Goal: Information Seeking & Learning: Find specific page/section

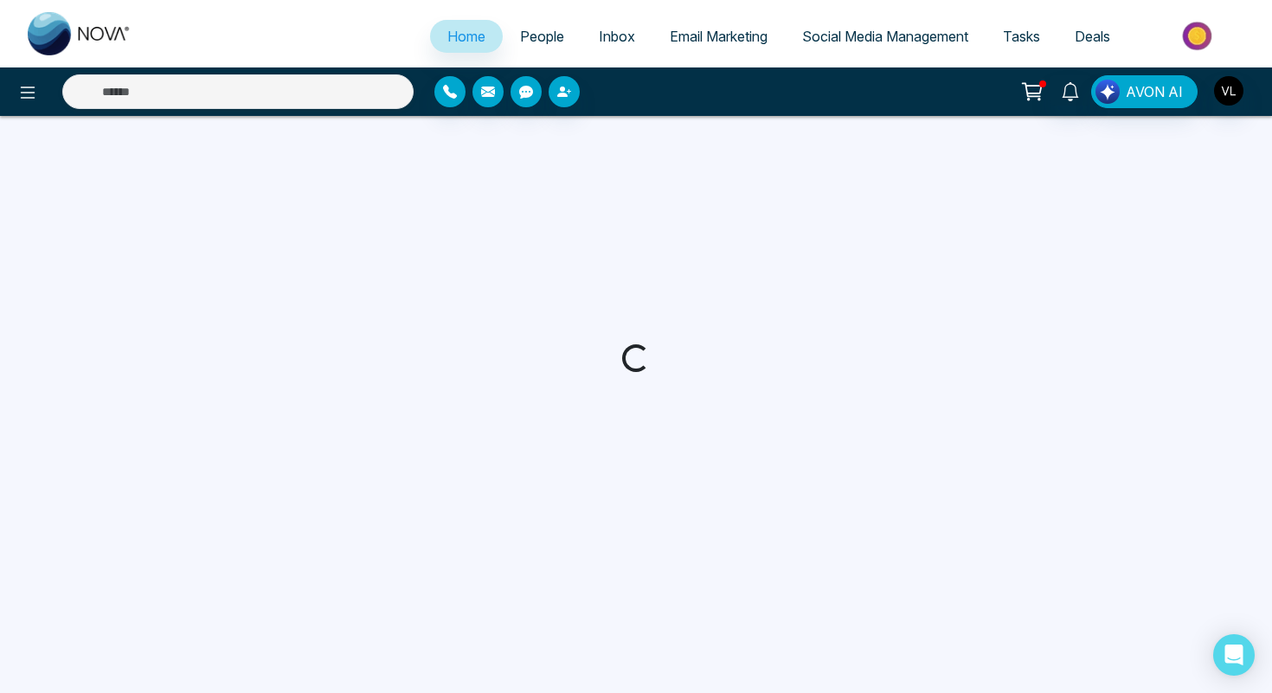
select select "*"
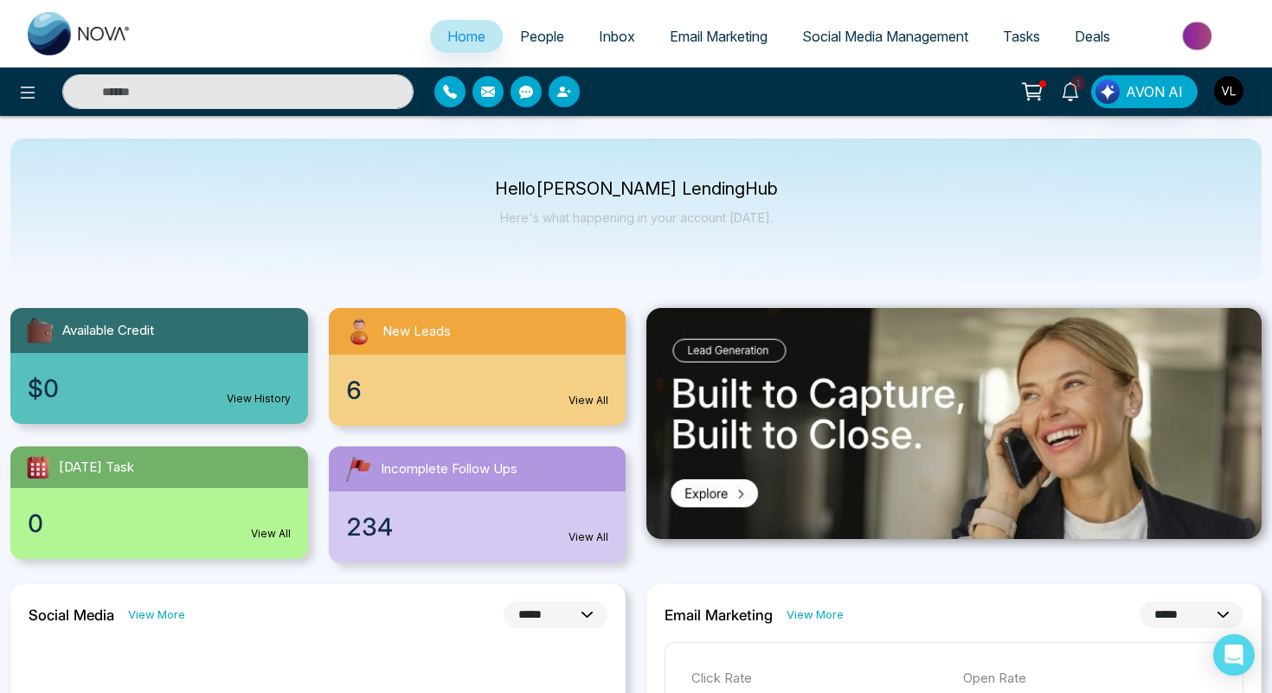
click at [549, 46] on link "People" at bounding box center [542, 36] width 79 height 33
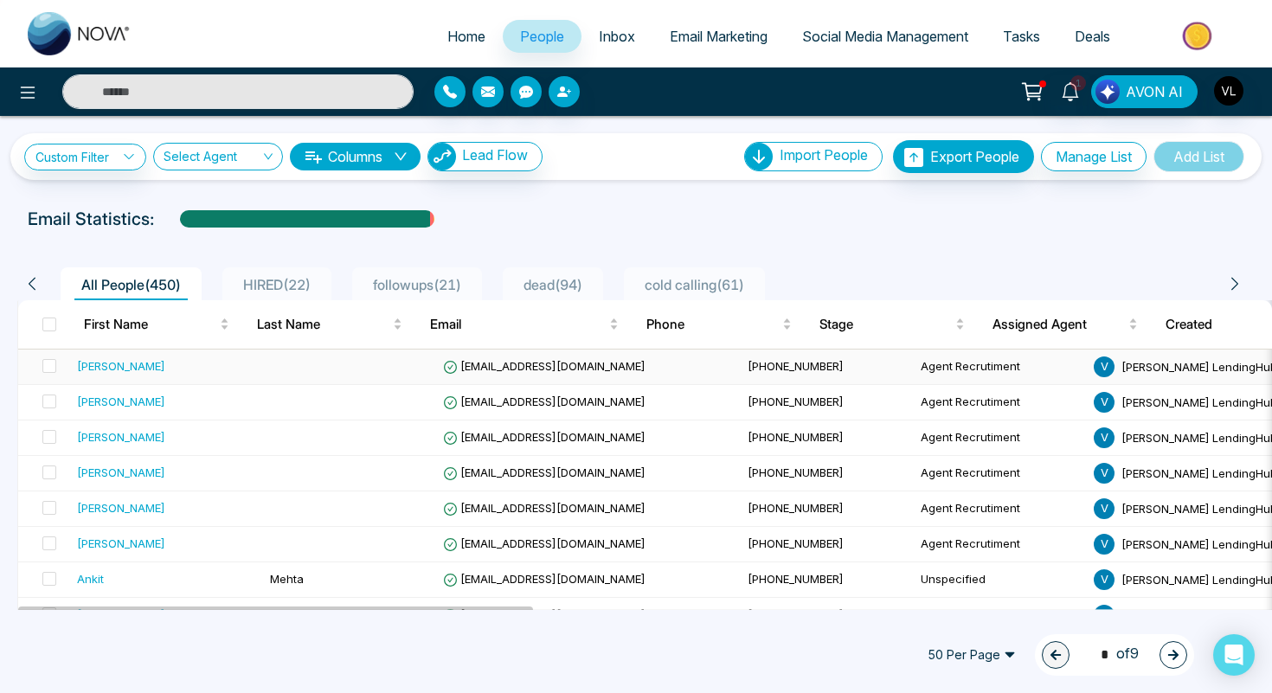
click at [741, 374] on td "[PHONE_NUMBER]" at bounding box center [827, 367] width 173 height 35
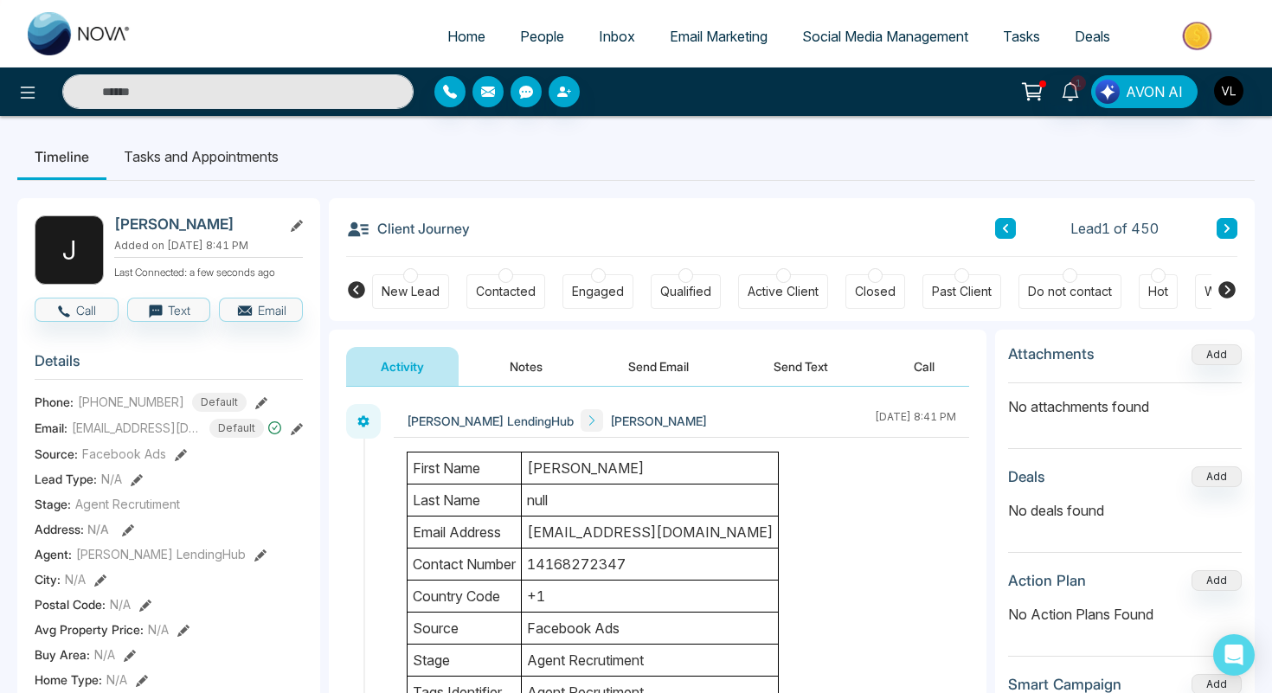
copy h2 "Gnanendran"
drag, startPoint x: 254, startPoint y: 222, endPoint x: 172, endPoint y: 218, distance: 81.5
click at [171, 218] on h2 "[PERSON_NAME]" at bounding box center [194, 224] width 161 height 17
click at [538, 46] on link "People" at bounding box center [542, 36] width 79 height 33
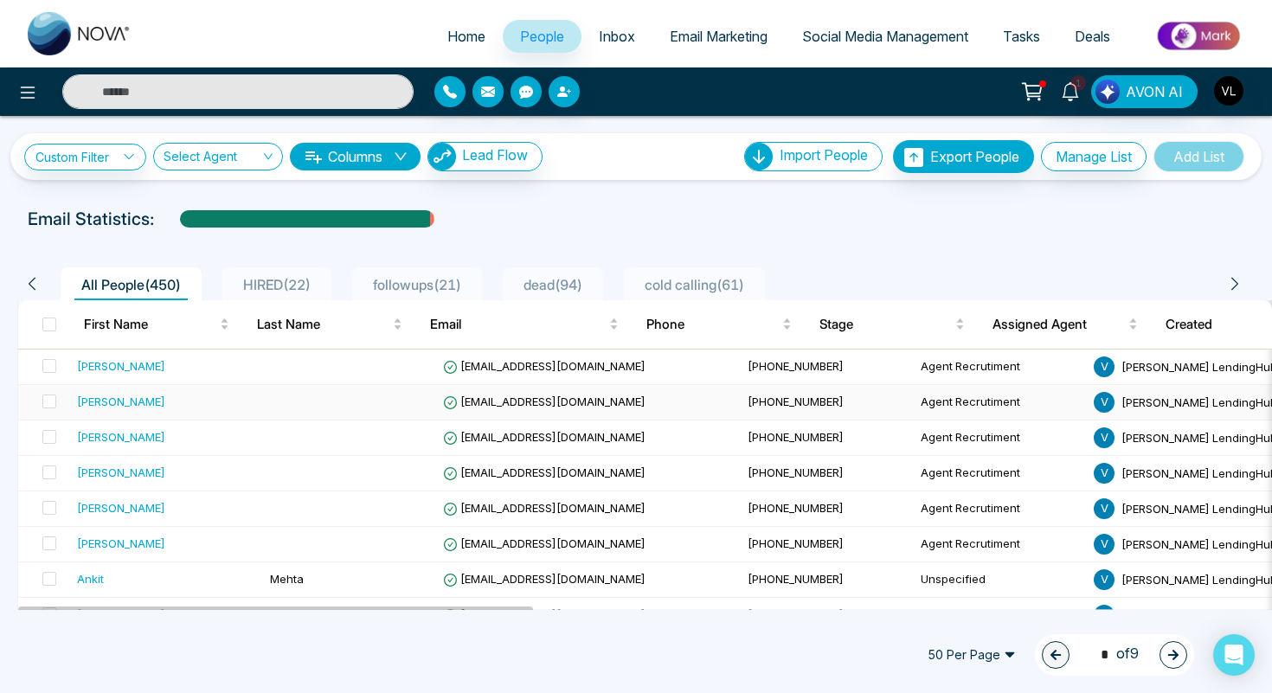
click at [139, 411] on td "[PERSON_NAME]" at bounding box center [166, 402] width 193 height 35
click at [108, 448] on td "[PERSON_NAME]" at bounding box center [166, 438] width 193 height 35
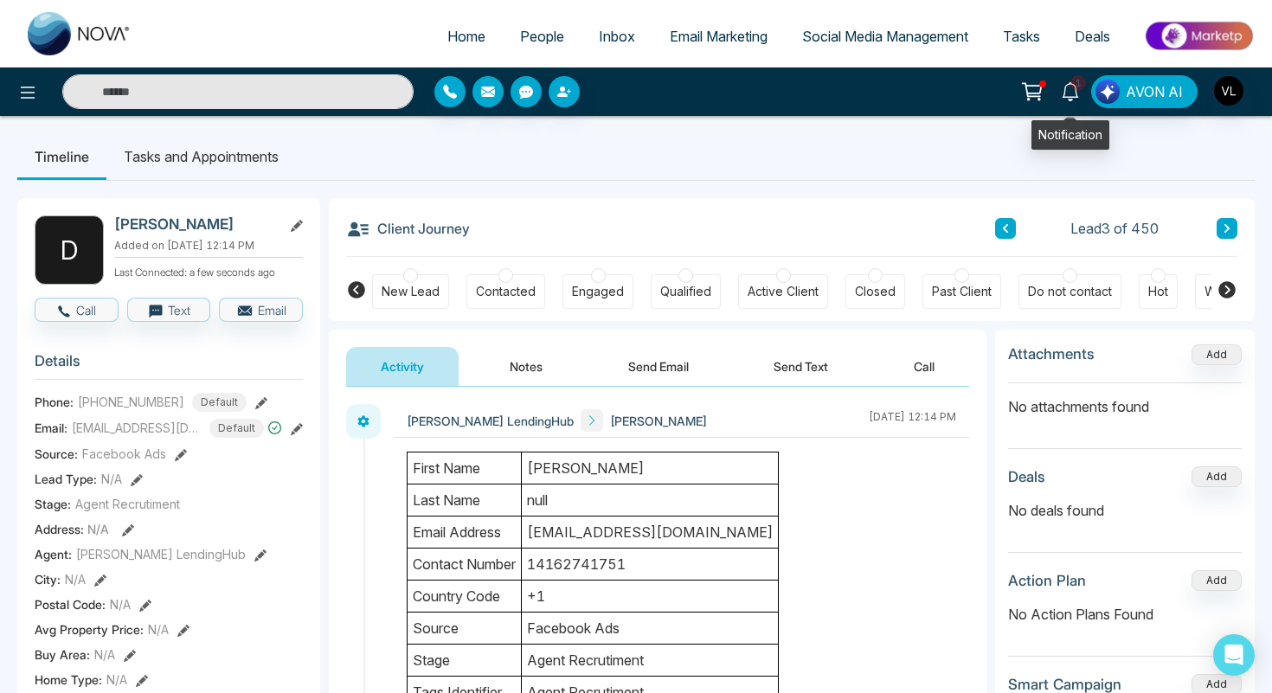
click at [1076, 89] on span "1" at bounding box center [1079, 83] width 16 height 16
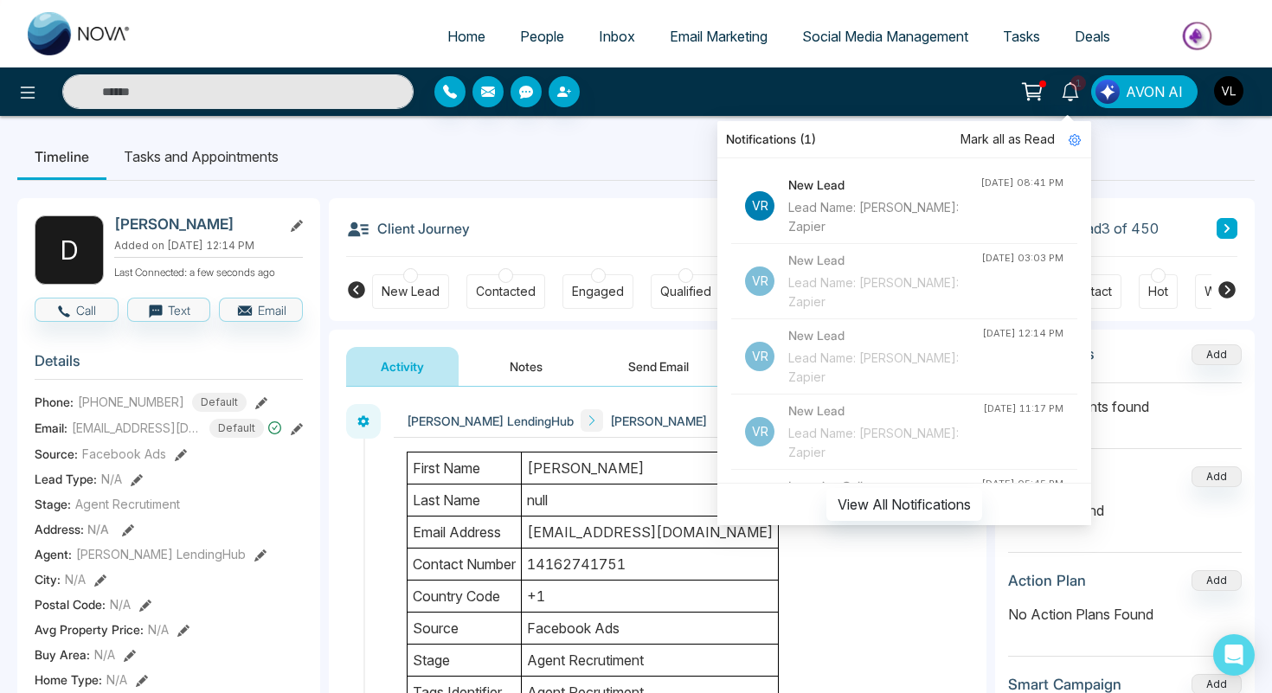
click at [990, 136] on span "Mark all as Read" at bounding box center [1008, 139] width 94 height 19
click at [1072, 103] on link at bounding box center [1071, 90] width 42 height 30
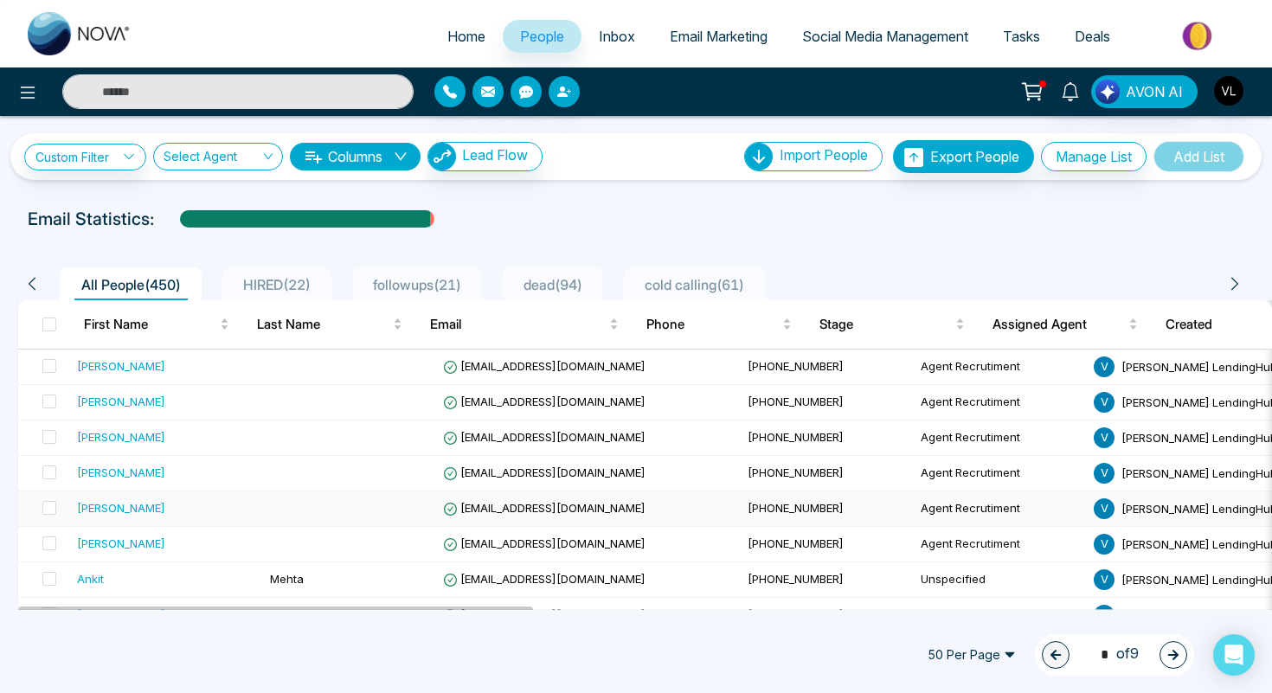
click at [138, 502] on div "[PERSON_NAME]" at bounding box center [121, 507] width 88 height 17
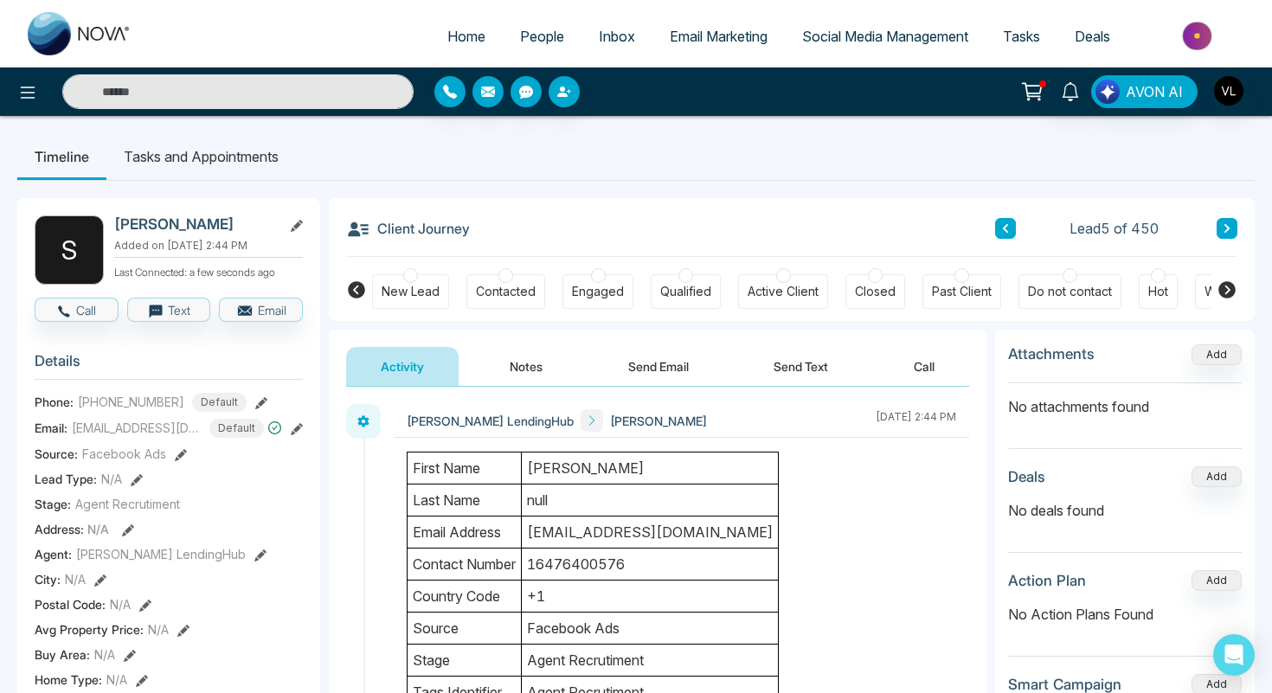
click at [521, 36] on span "People" at bounding box center [542, 36] width 44 height 17
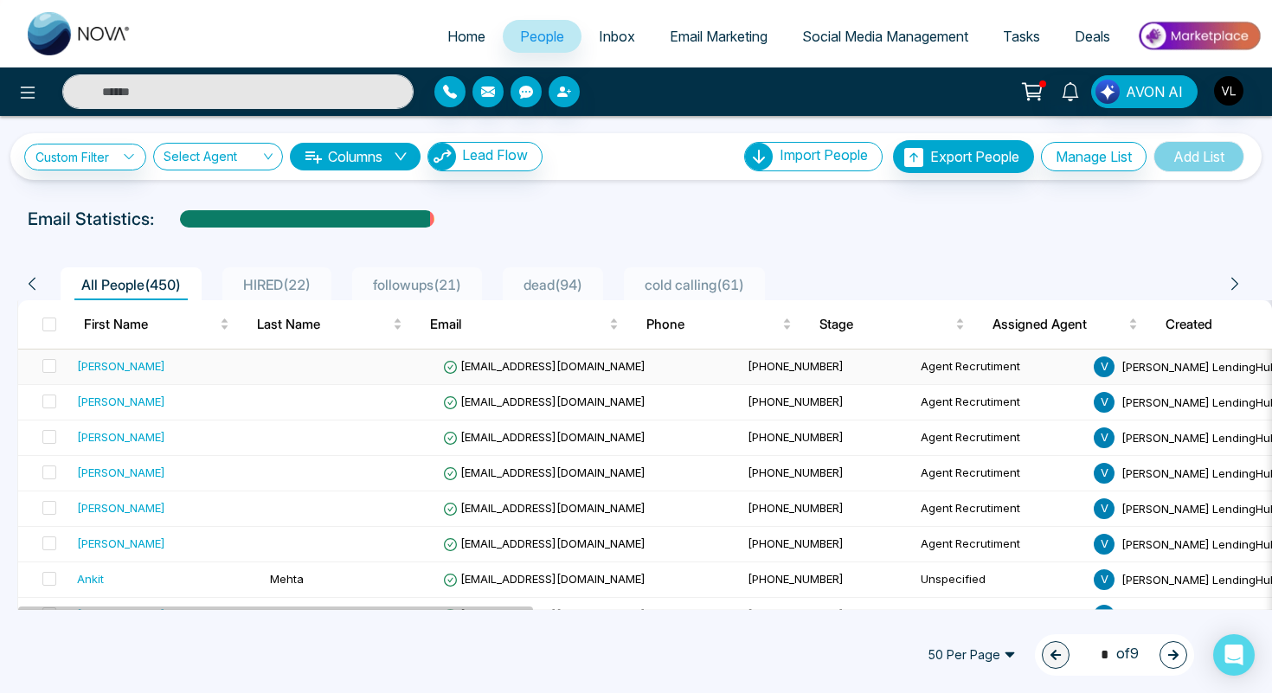
click at [370, 379] on td at bounding box center [349, 367] width 173 height 35
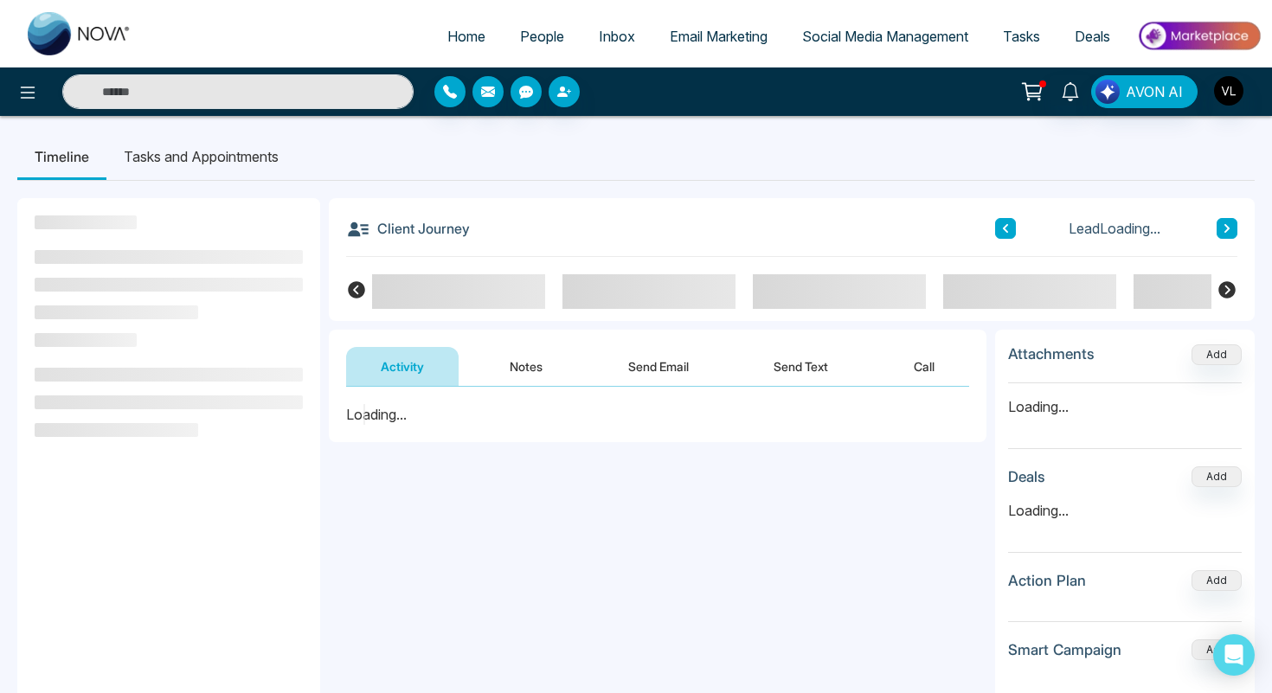
scroll to position [6, 0]
